Goal: Find specific page/section: Find specific page/section

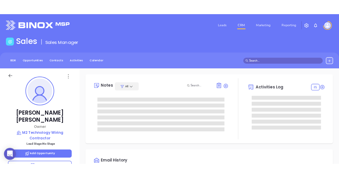
scroll to position [180, 0]
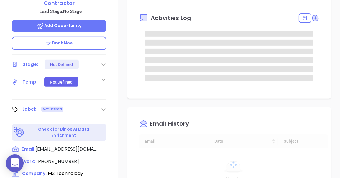
type input "10:00 am"
type input "[DATE]"
type input "[PERSON_NAME]"
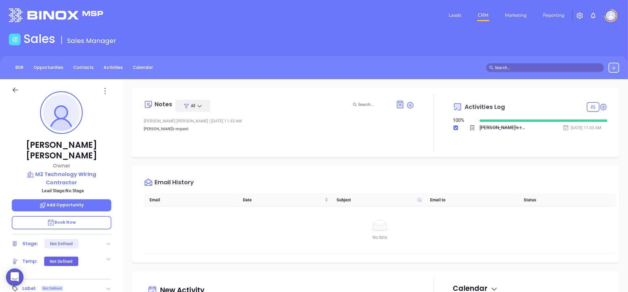
scroll to position [0, 0]
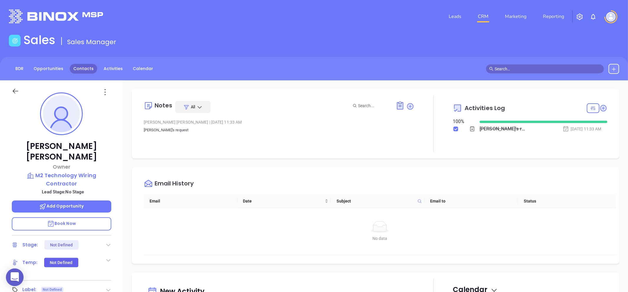
click at [80, 66] on link "Contacts" at bounding box center [83, 69] width 27 height 10
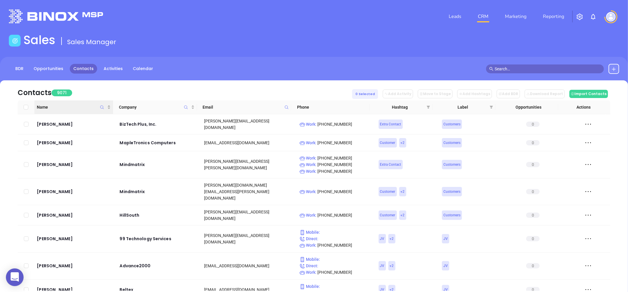
click at [102, 105] on icon "Name" at bounding box center [102, 107] width 4 height 4
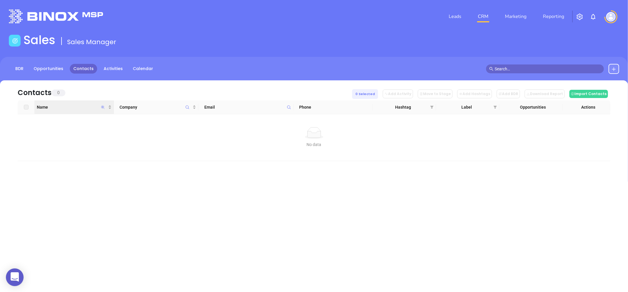
click at [102, 107] on icon "Name" at bounding box center [103, 107] width 4 height 4
paste input "y"
type input "ciefony"
drag, startPoint x: 82, startPoint y: 68, endPoint x: 101, endPoint y: 72, distance: 19.8
click at [101, 72] on link "Activities" at bounding box center [113, 69] width 26 height 10
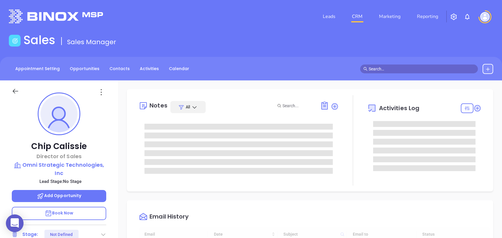
type input "10:00 am"
type input "09/11/2025"
type input "Liz Cruz"
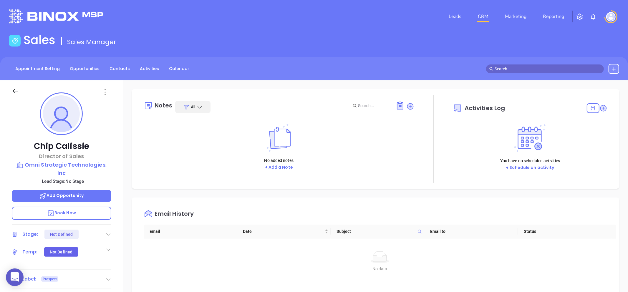
scroll to position [171, 0]
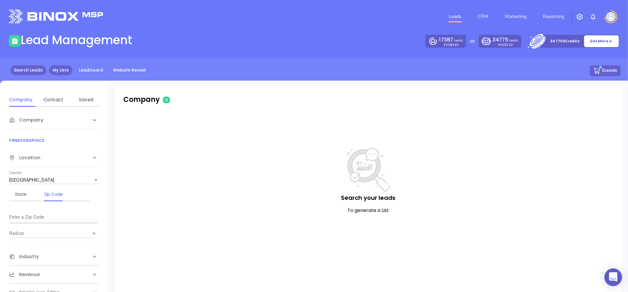
click at [62, 68] on link "My Lists" at bounding box center [60, 70] width 23 height 10
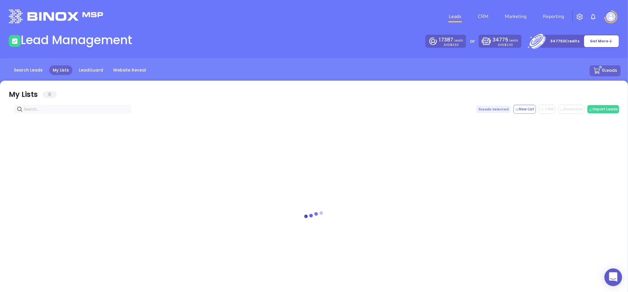
click at [72, 109] on input "text" at bounding box center [74, 109] width 100 height 6
paste input "larry ciefoni"
drag, startPoint x: 34, startPoint y: 110, endPoint x: -31, endPoint y: 122, distance: 65.3
click at [0, 122] on html "0 Leads CRM Marketing Reporting Financial Leads Leads Lead Management 17387 Lea…" at bounding box center [314, 146] width 628 height 292
click at [286, 51] on main "Lead Management 17387 Leads AVG $4.60 or 34775 Leads AVG $2.30 347750 Credits G…" at bounding box center [314, 164] width 628 height 263
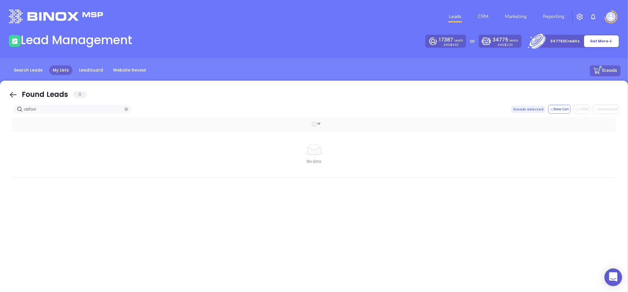
click at [65, 109] on input "ciefoni" at bounding box center [74, 109] width 100 height 6
drag, startPoint x: 45, startPoint y: 110, endPoint x: -92, endPoint y: 133, distance: 138.8
click at [0, 133] on html "0 Leads CRM Marketing Reporting Financial Leads Leads Lead Management 17387 Lea…" at bounding box center [314, 146] width 628 height 292
paste input "mi-tec.com"
drag, startPoint x: 5, startPoint y: 120, endPoint x: -97, endPoint y: 133, distance: 103.0
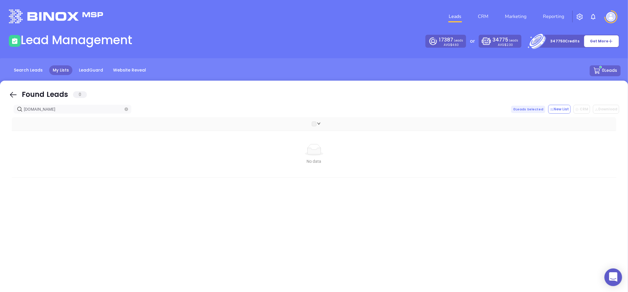
click at [0, 133] on html "0 Leads CRM Marketing Reporting Financial Leads Leads Lead Management 17387 Lea…" at bounding box center [314, 146] width 628 height 292
paste input "techservicesll"
type input "[DOMAIN_NAME]"
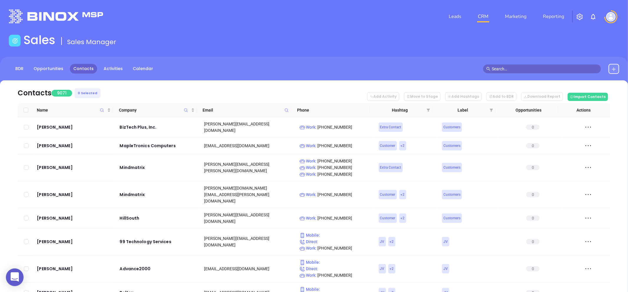
click at [287, 110] on icon at bounding box center [286, 110] width 4 height 4
paste input "[DOMAIN_NAME]"
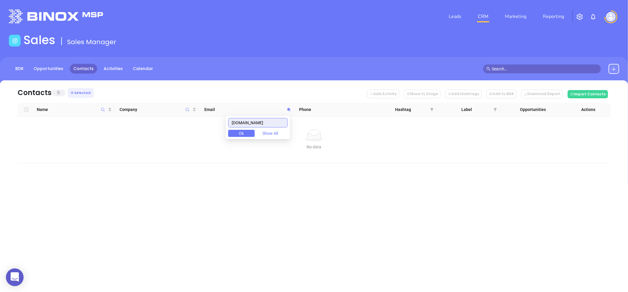
drag, startPoint x: 268, startPoint y: 122, endPoint x: 168, endPoint y: 122, distance: 99.5
click at [168, 122] on body "0 Leads CRM Marketing Reporting Financial Leads Leads Sales Sales Manager BDR O…" at bounding box center [314, 146] width 628 height 292
paste input "techservicesll"
type input "[DOMAIN_NAME]"
